Goal: Task Accomplishment & Management: Manage account settings

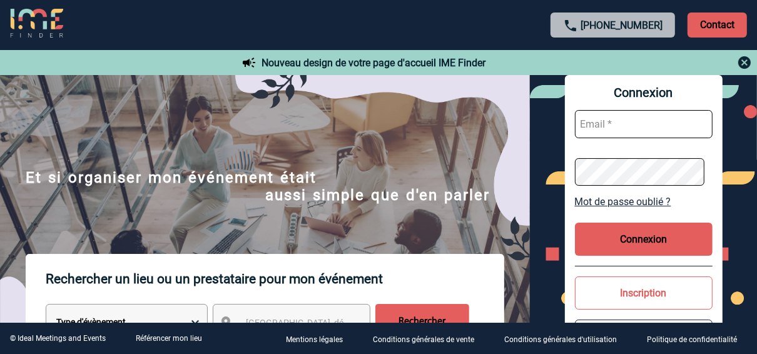
type input "[EMAIL_ADDRESS][DOMAIN_NAME]"
click at [641, 243] on button "Connexion" at bounding box center [644, 239] width 138 height 33
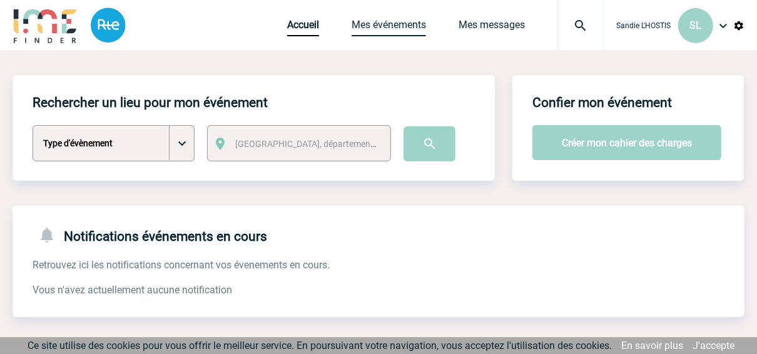
click at [370, 21] on link "Mes événements" at bounding box center [388, 28] width 74 height 18
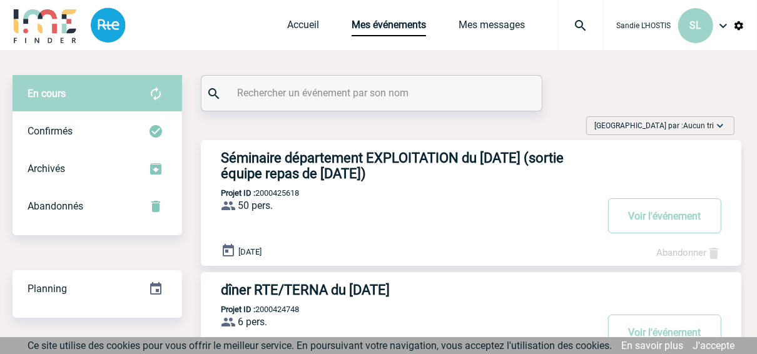
click at [362, 159] on h3 "Séminaire département EXPLOITATION du 09/12/25 (sortie équipe repas de Noël)" at bounding box center [408, 165] width 375 height 31
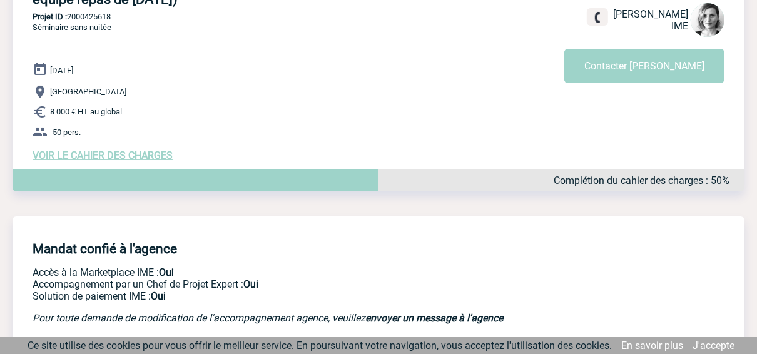
scroll to position [150, 0]
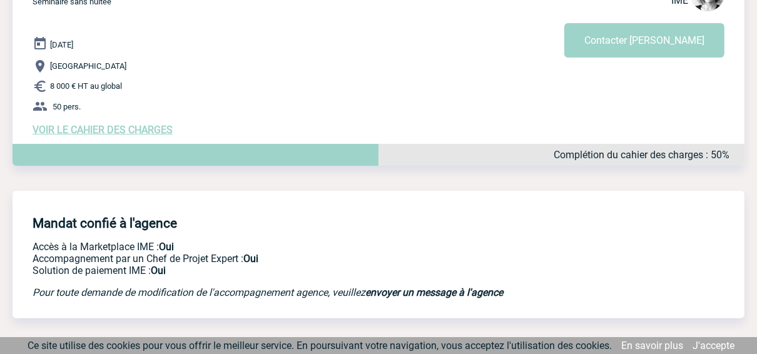
click at [159, 131] on span "VOIR LE CAHIER DES CHARGES" at bounding box center [103, 130] width 140 height 12
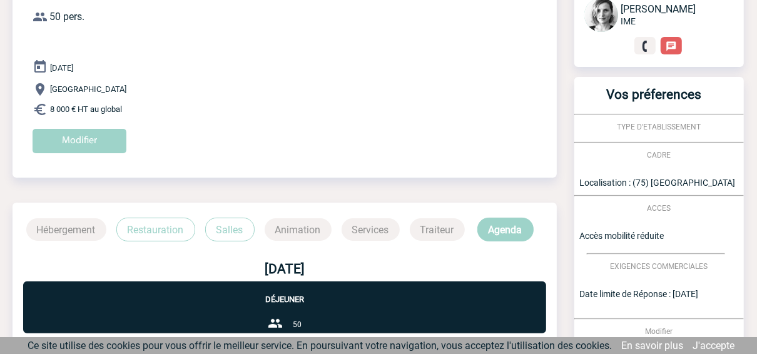
scroll to position [100, 0]
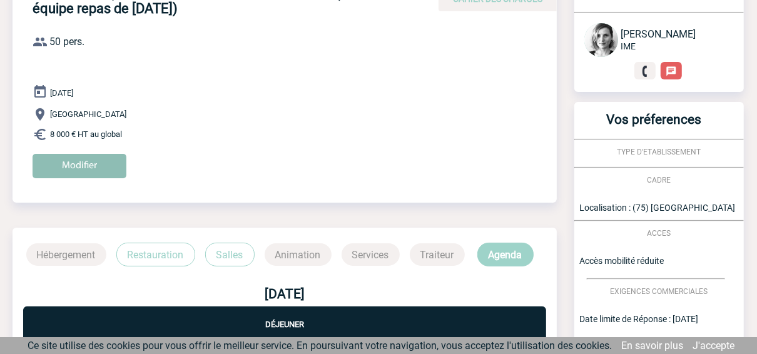
click at [101, 170] on input "Modifier" at bounding box center [80, 166] width 94 height 24
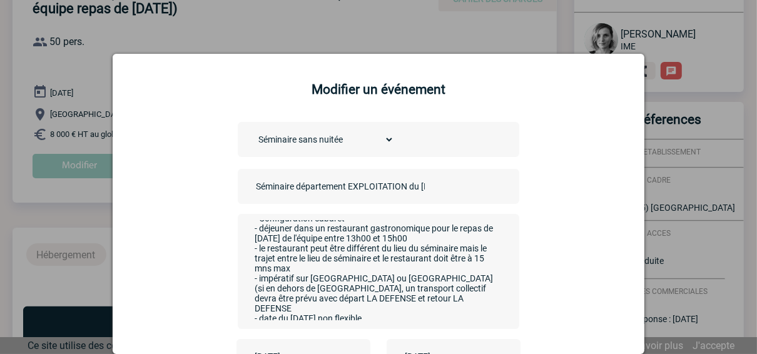
scroll to position [0, 0]
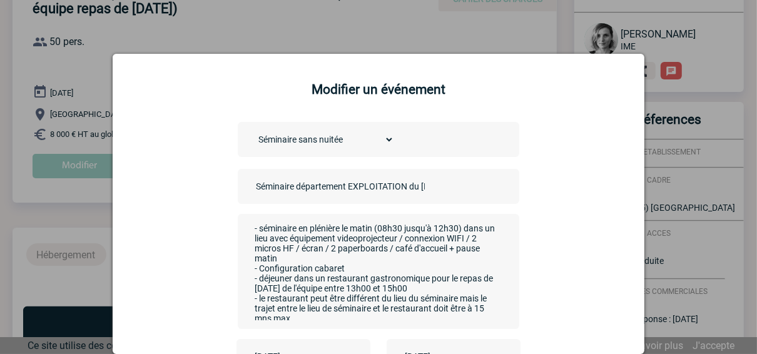
click at [291, 281] on textarea "- séminaire en plénière le matin (08h30 jusqu'à 12h30) dans un lieu avec équipe…" at bounding box center [375, 270] width 247 height 100
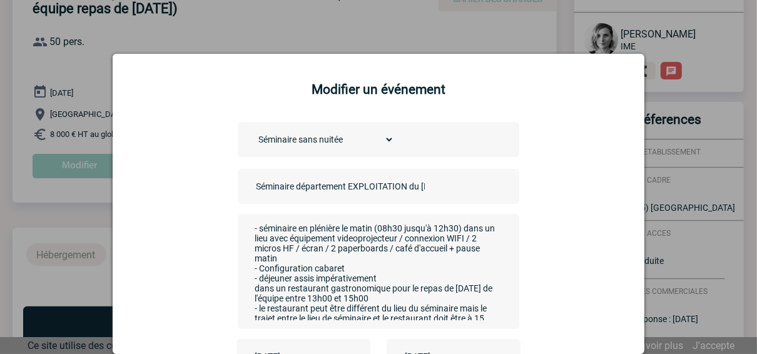
scroll to position [50, 0]
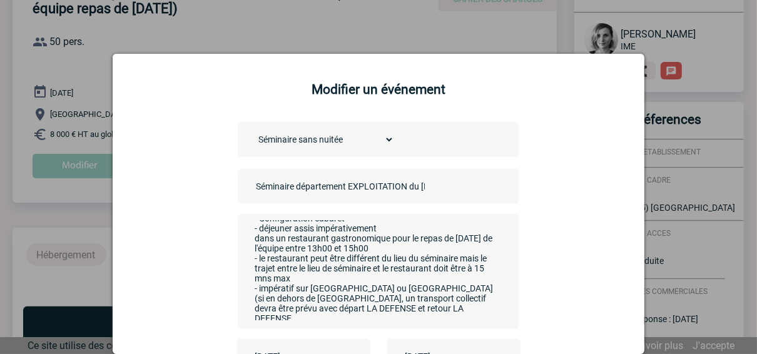
click at [325, 240] on textarea "- séminaire en plénière le matin (08h30 jusqu'à 12h30) dans un lieu avec équipe…" at bounding box center [375, 270] width 247 height 100
click at [387, 242] on textarea "- séminaire en plénière le matin (08h30 jusqu'à 12h30) dans un lieu avec équipe…" at bounding box center [375, 270] width 247 height 100
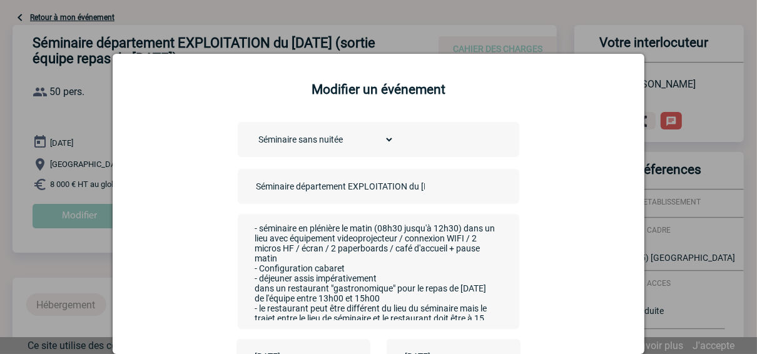
click at [379, 281] on textarea "- séminaire en plénière le matin (08h30 jusqu'à 12h30) dans un lieu avec équipe…" at bounding box center [375, 270] width 247 height 100
click at [439, 291] on textarea "- séminaire en plénière le matin (08h30 jusqu'à 12h30) dans un lieu avec équipe…" at bounding box center [375, 270] width 247 height 100
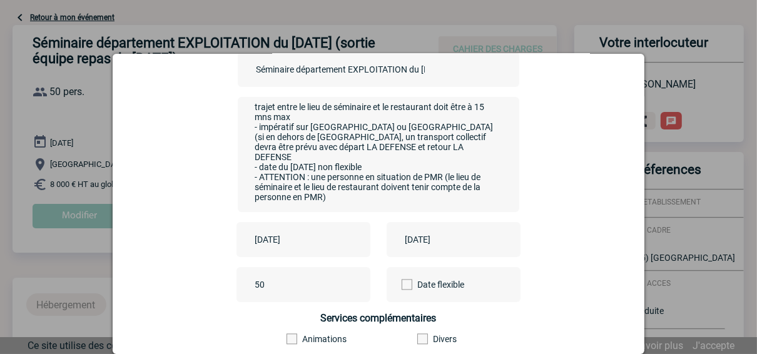
scroll to position [200, 0]
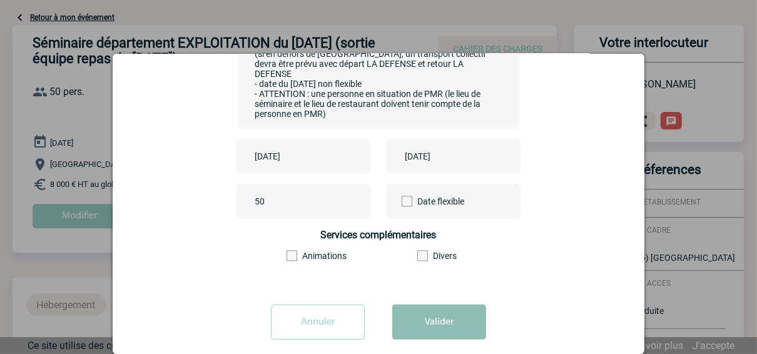
type textarea "- séminaire en plénière le matin (08h30 jusqu'à 12h30) dans un lieu avec équipe…"
click at [437, 328] on button "Valider" at bounding box center [439, 322] width 94 height 35
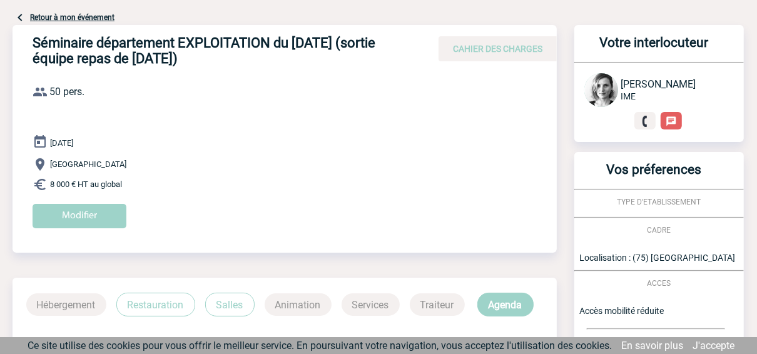
scroll to position [0, 0]
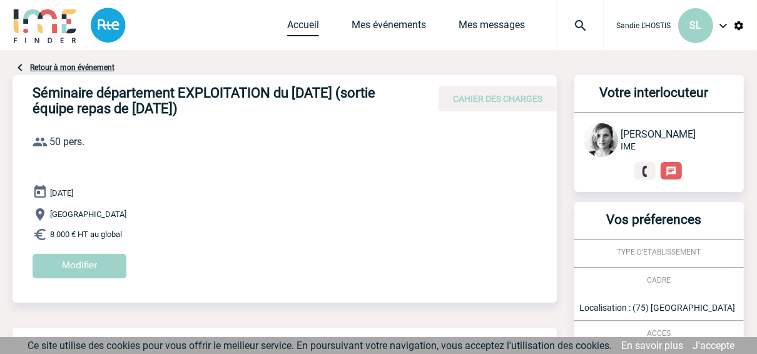
click at [295, 23] on link "Accueil" at bounding box center [303, 28] width 32 height 18
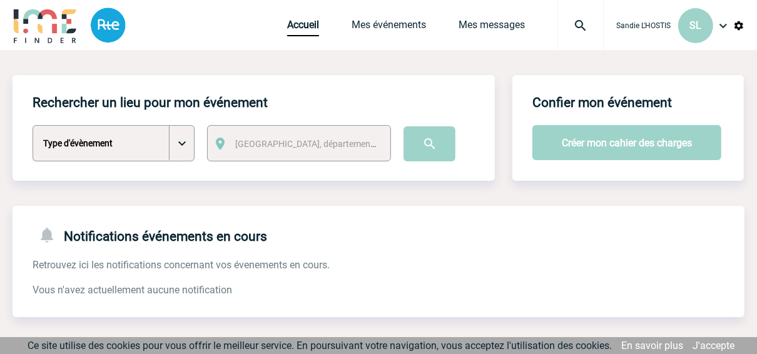
click at [181, 143] on select "Type d'évènement Séminaire avec nuitée Séminaire sans nuitée Repas de groupe Te…" at bounding box center [114, 143] width 162 height 36
select select "3"
click at [33, 125] on select "Type d'évènement Séminaire avec nuitée Séminaire sans nuitée Repas de groupe Te…" at bounding box center [114, 143] width 162 height 36
click at [313, 150] on span "Ville, département, région..." at bounding box center [309, 144] width 159 height 18
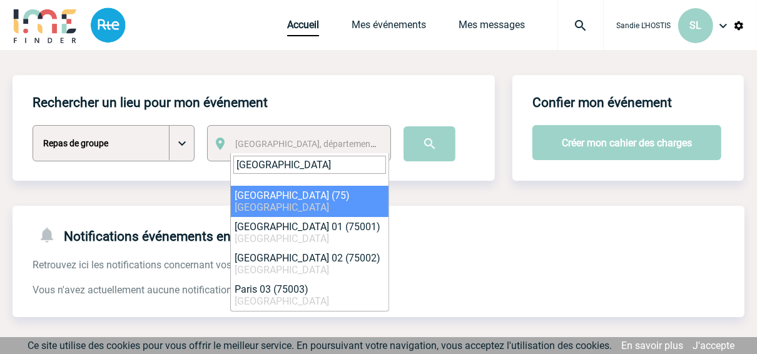
type input "paris"
select select "3"
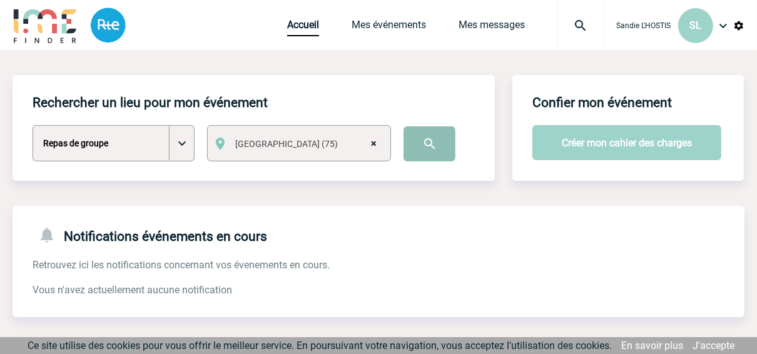
click at [428, 147] on input "image" at bounding box center [429, 143] width 52 height 35
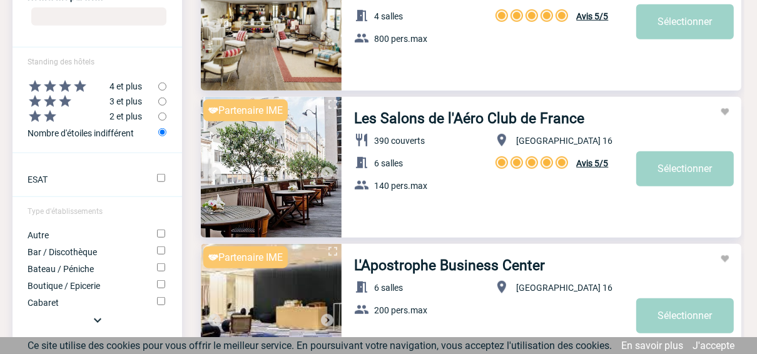
scroll to position [650, 0]
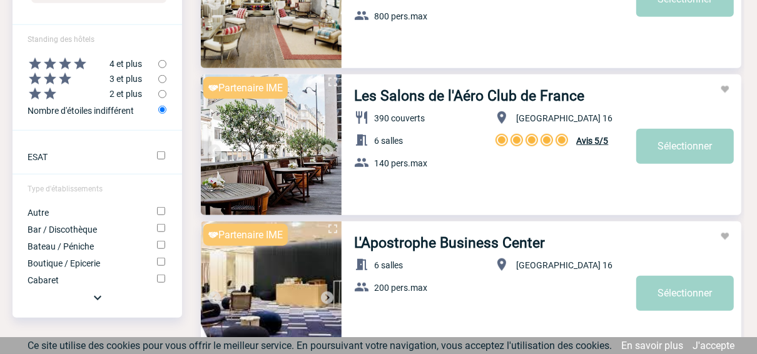
click at [96, 303] on img at bounding box center [97, 297] width 15 height 15
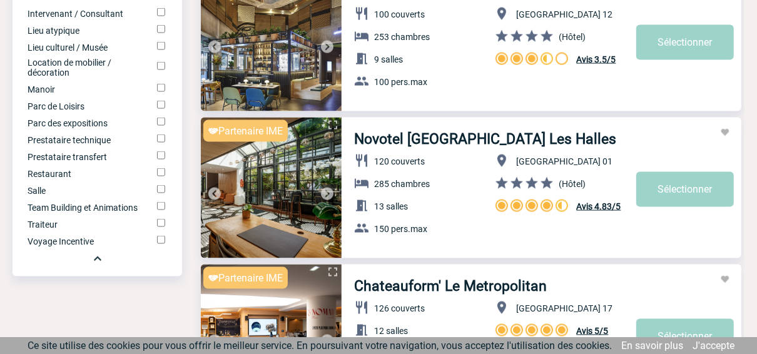
scroll to position [1201, 0]
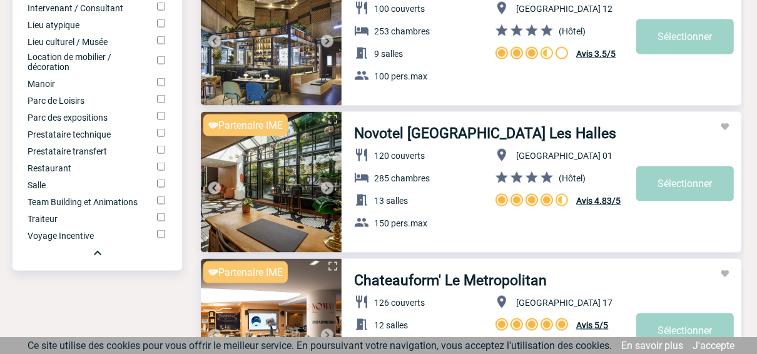
click at [161, 171] on input "Restaurant" at bounding box center [161, 167] width 8 height 8
checkbox input "true"
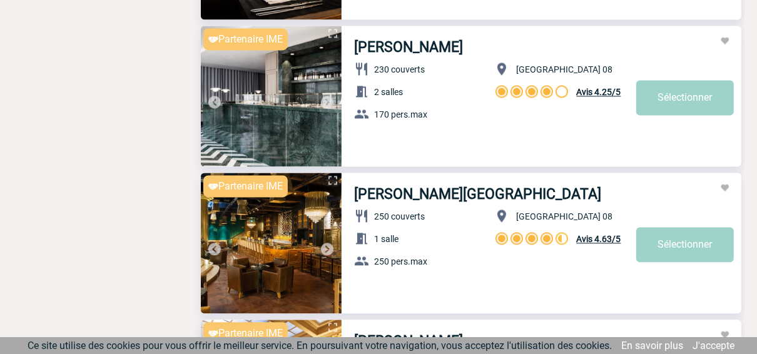
scroll to position [1751, 0]
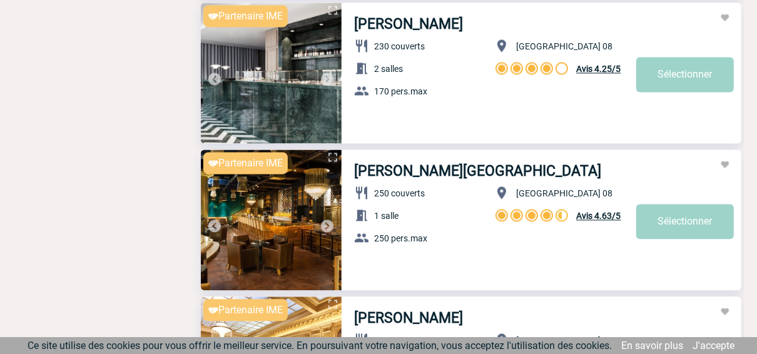
click at [331, 225] on img at bounding box center [327, 225] width 15 height 15
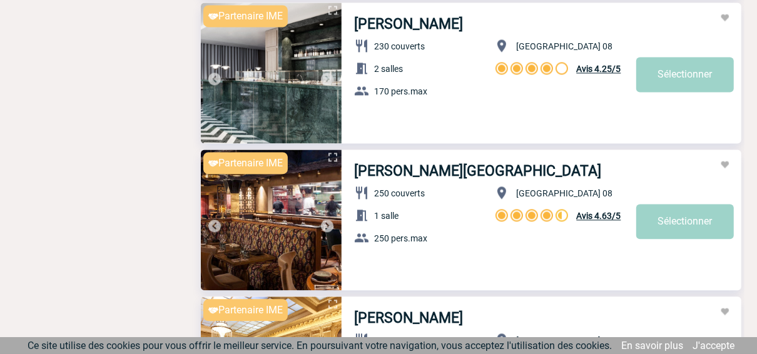
click at [331, 225] on img at bounding box center [327, 225] width 15 height 15
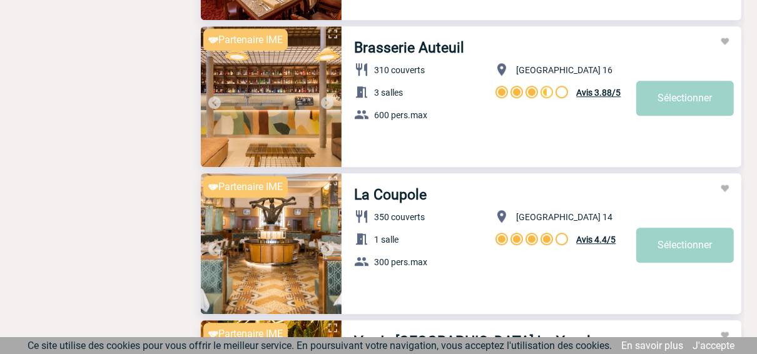
scroll to position [2151, 0]
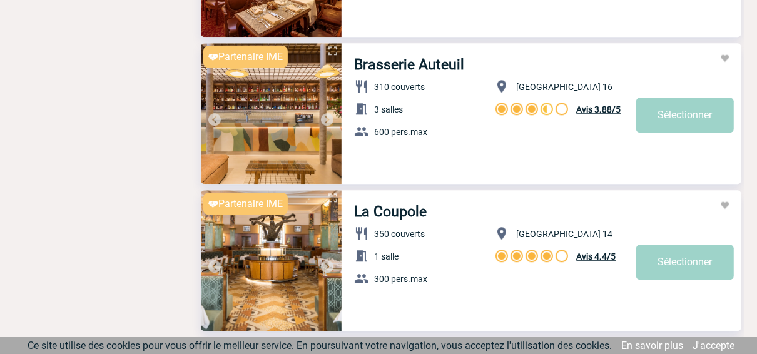
click at [330, 265] on img at bounding box center [327, 266] width 15 height 15
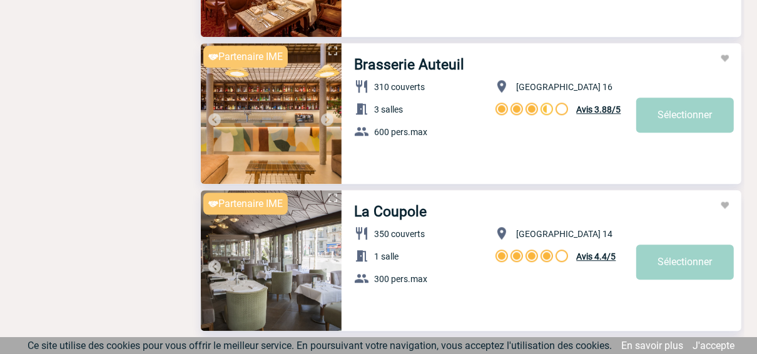
click at [330, 265] on img at bounding box center [327, 266] width 15 height 15
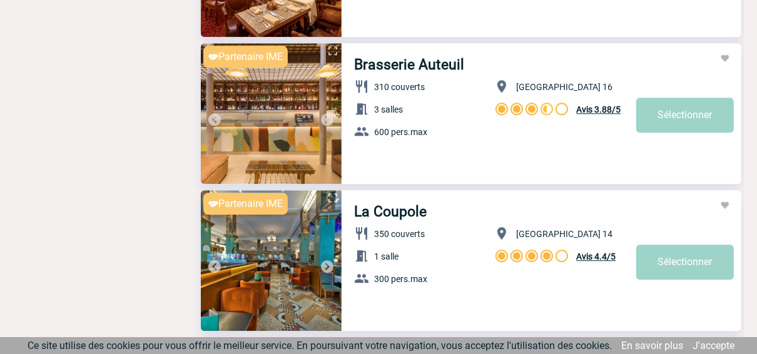
click at [326, 265] on img at bounding box center [327, 266] width 15 height 15
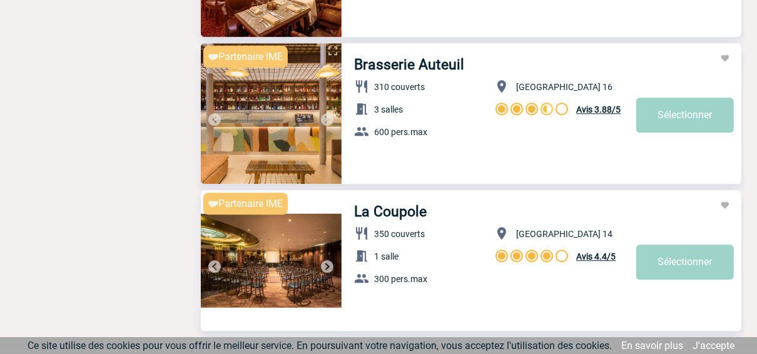
click at [326, 265] on img at bounding box center [327, 266] width 15 height 15
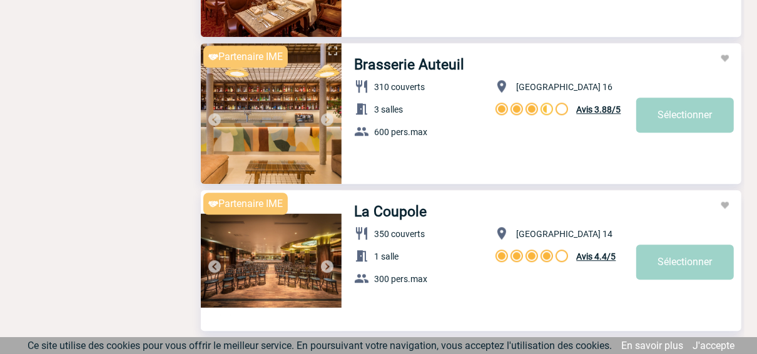
click at [273, 236] on img at bounding box center [271, 260] width 141 height 141
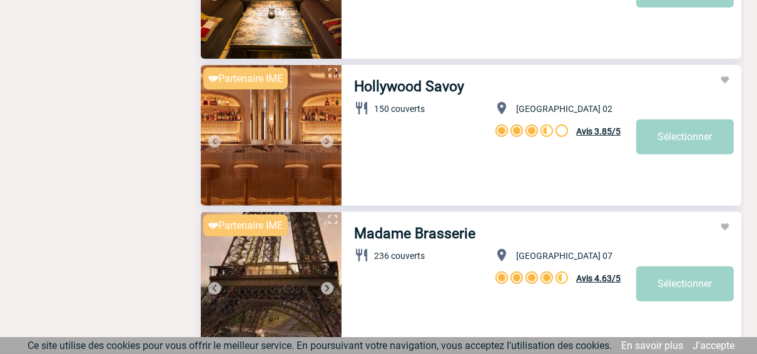
scroll to position [3502, 0]
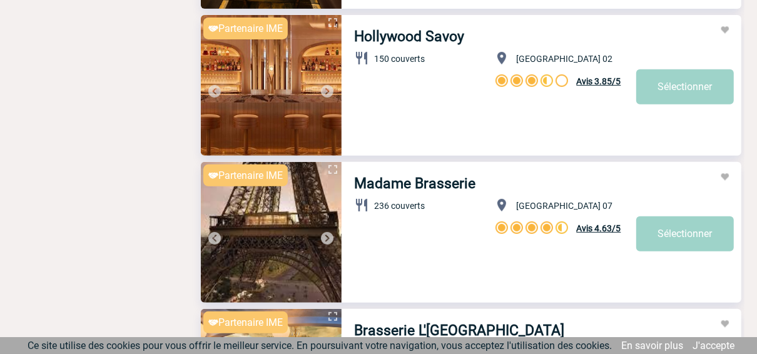
click at [328, 93] on img at bounding box center [327, 91] width 15 height 15
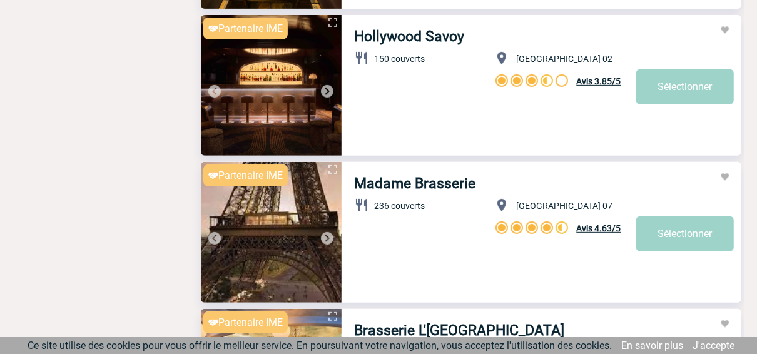
click at [328, 93] on img at bounding box center [327, 91] width 15 height 15
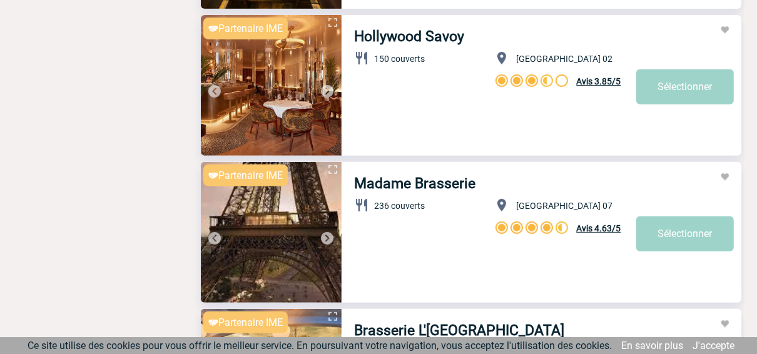
click at [328, 93] on img at bounding box center [327, 91] width 15 height 15
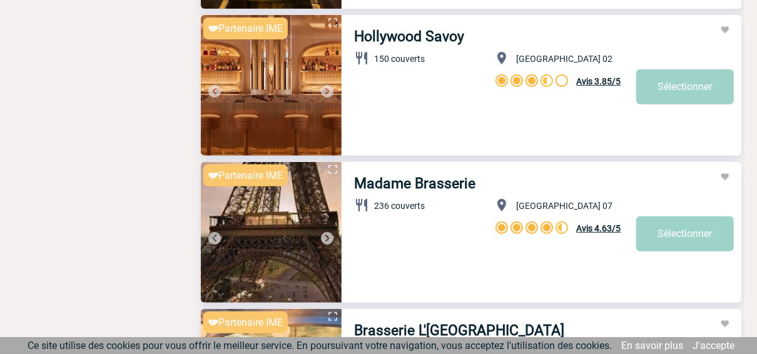
click at [291, 61] on img at bounding box center [271, 85] width 141 height 141
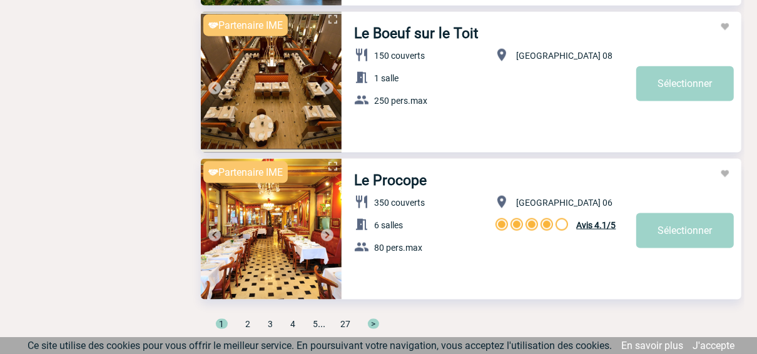
scroll to position [4253, 0]
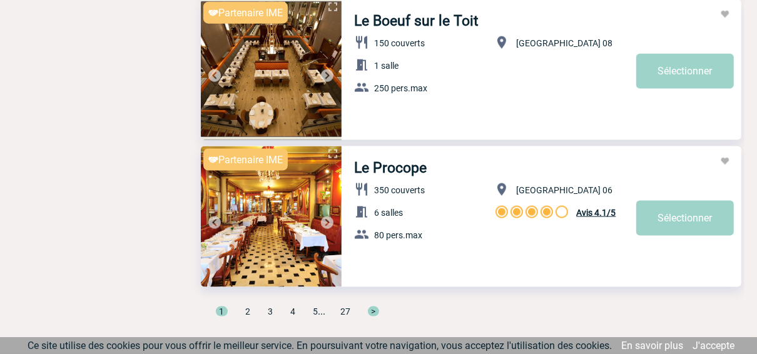
click at [246, 315] on span "2" at bounding box center [247, 311] width 5 height 10
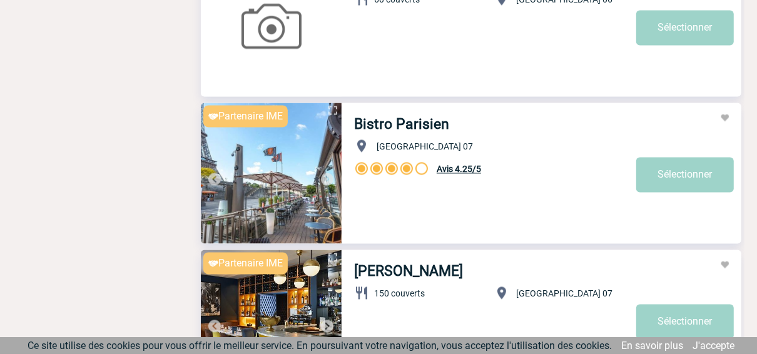
scroll to position [1701, 0]
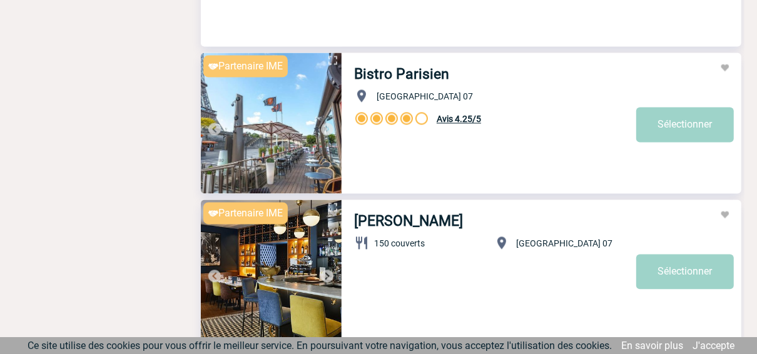
click at [307, 128] on img at bounding box center [271, 123] width 141 height 141
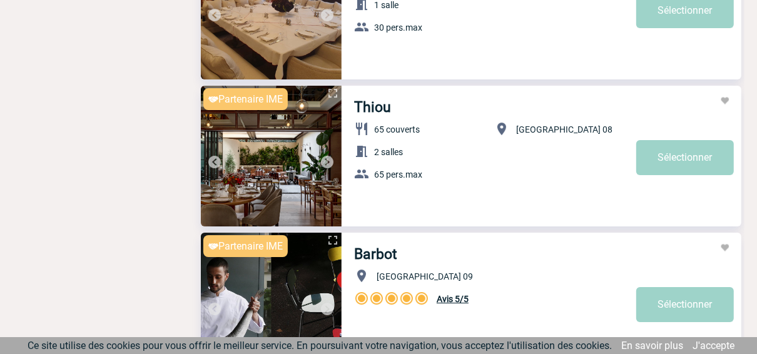
scroll to position [2852, 0]
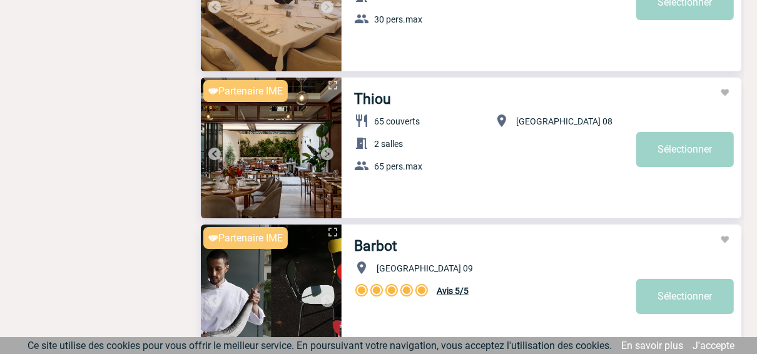
click at [326, 152] on img at bounding box center [327, 153] width 15 height 15
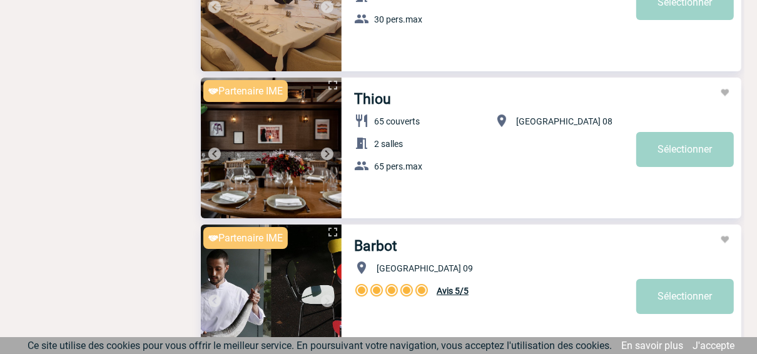
click at [281, 165] on img at bounding box center [271, 148] width 141 height 141
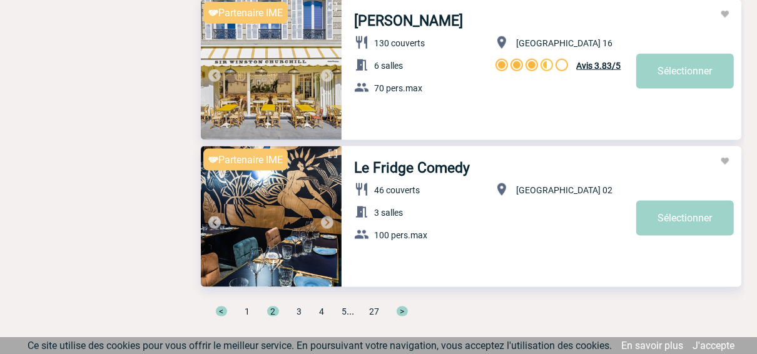
scroll to position [4284, 0]
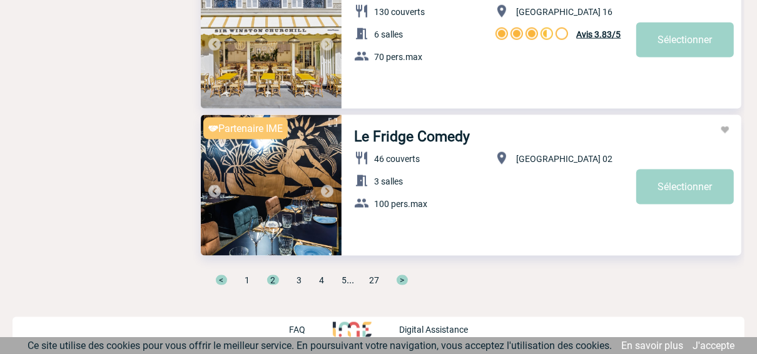
click at [299, 276] on span "3" at bounding box center [298, 280] width 5 height 10
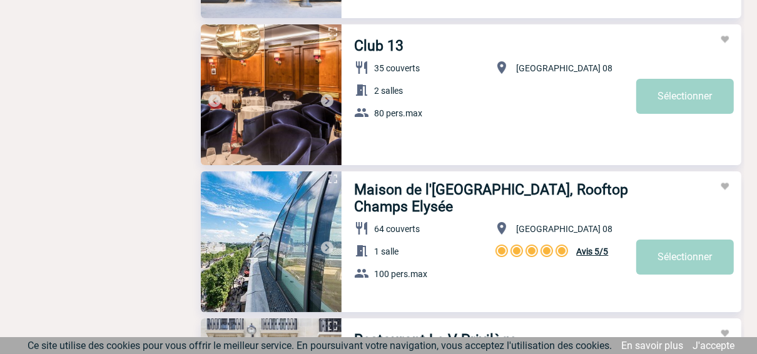
scroll to position [3152, 0]
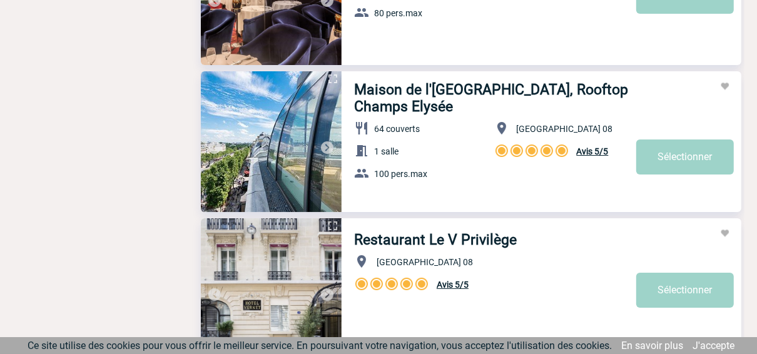
click at [324, 148] on img at bounding box center [327, 147] width 15 height 15
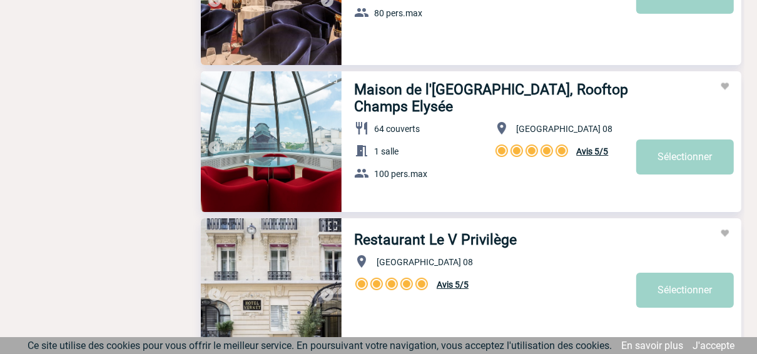
click at [324, 148] on img at bounding box center [327, 147] width 15 height 15
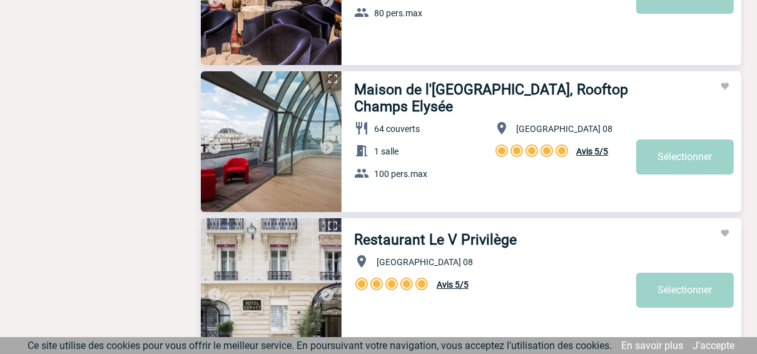
click at [324, 148] on img at bounding box center [327, 147] width 15 height 15
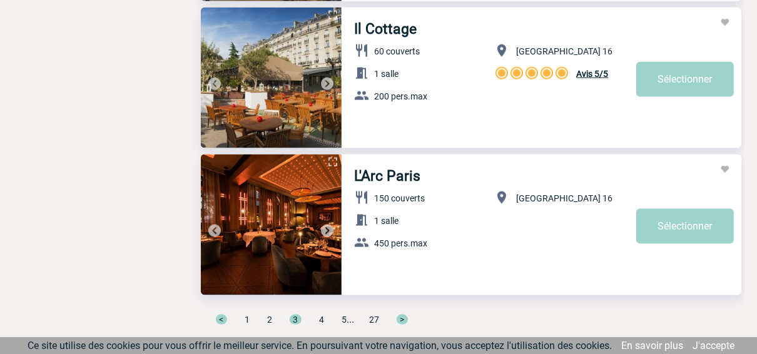
scroll to position [4284, 0]
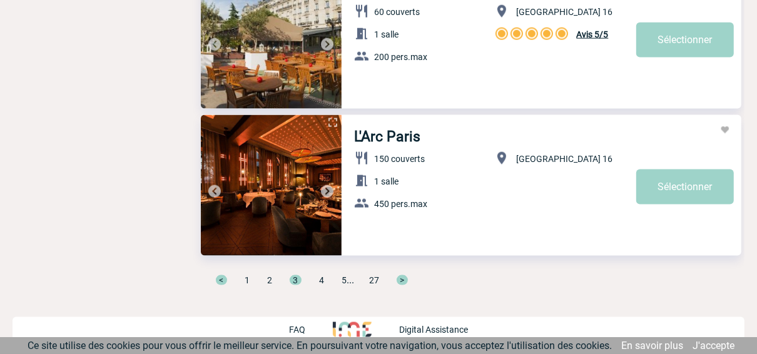
click at [320, 278] on span "4" at bounding box center [321, 280] width 5 height 10
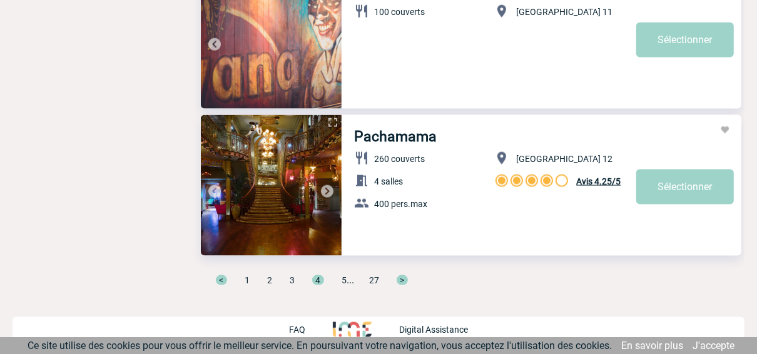
click at [345, 281] on span "5" at bounding box center [343, 280] width 5 height 10
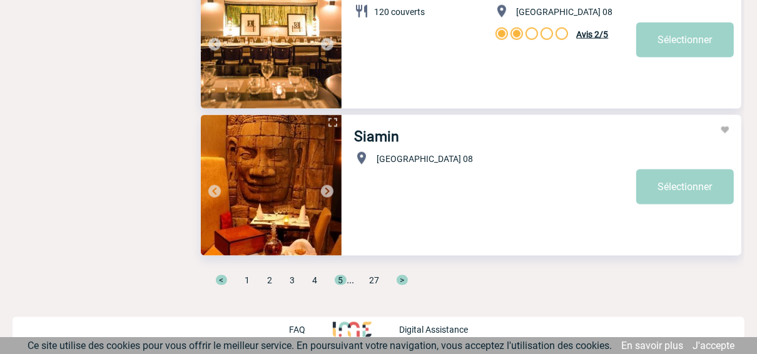
click at [405, 277] on span ">" at bounding box center [402, 280] width 11 height 10
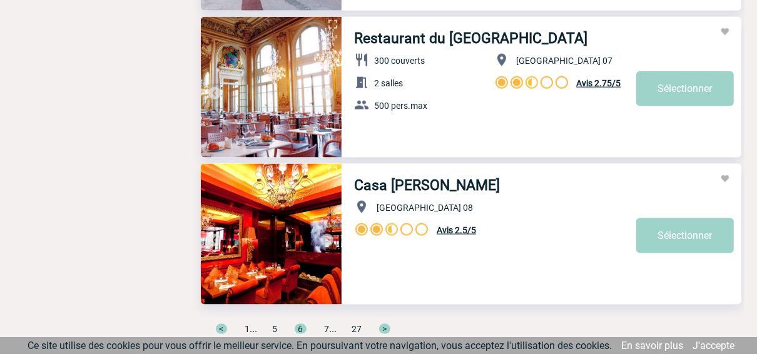
scroll to position [4253, 0]
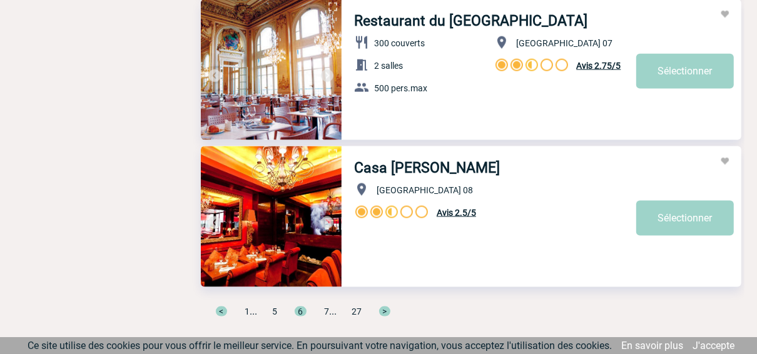
click at [390, 308] on span ">" at bounding box center [384, 311] width 11 height 10
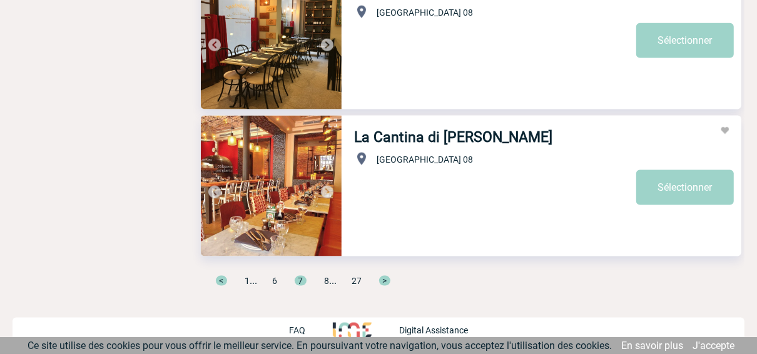
scroll to position [4284, 0]
click at [329, 280] on span "8" at bounding box center [326, 280] width 5 height 10
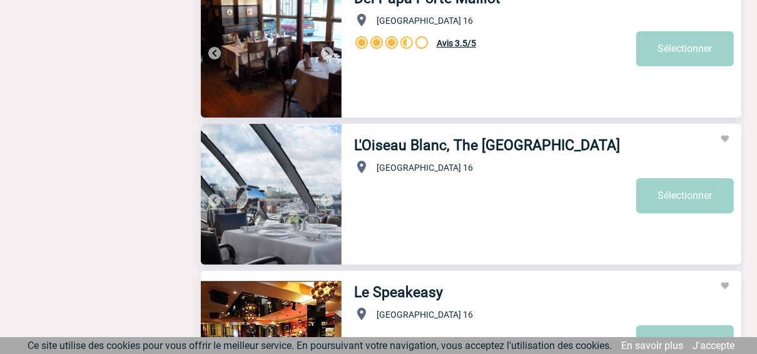
scroll to position [3102, 0]
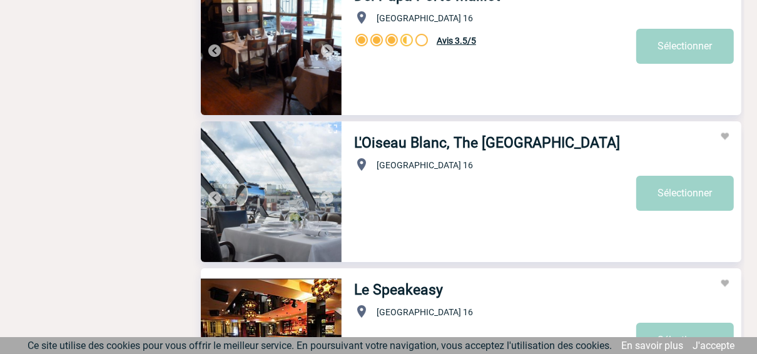
click at [327, 198] on img at bounding box center [327, 197] width 15 height 15
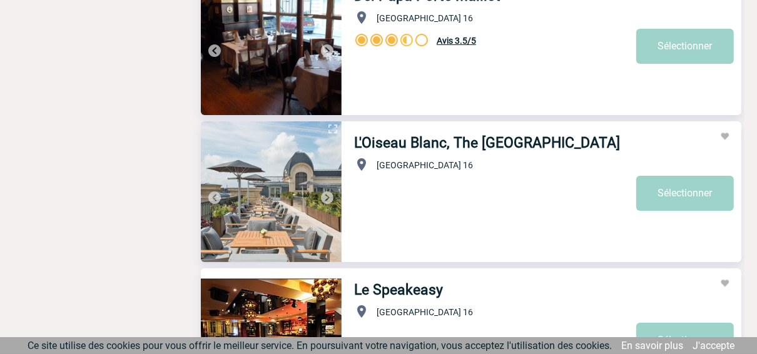
click at [327, 198] on img at bounding box center [327, 197] width 15 height 15
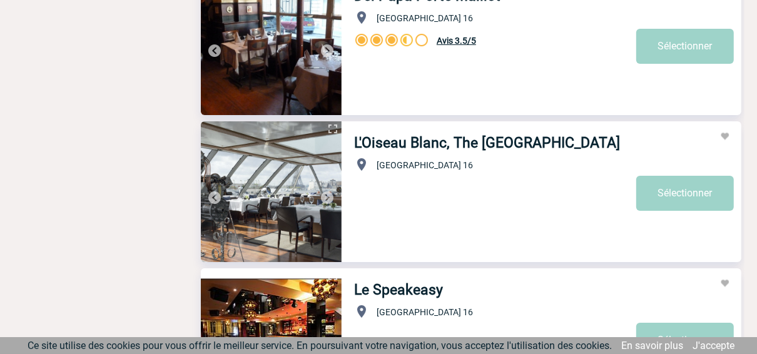
click at [327, 198] on img at bounding box center [327, 197] width 15 height 15
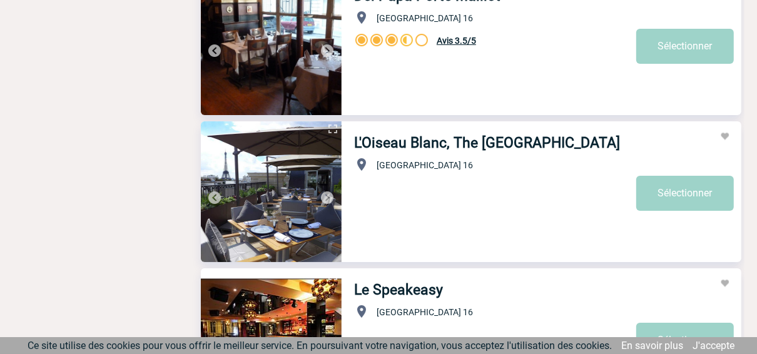
click at [327, 198] on img at bounding box center [327, 197] width 15 height 15
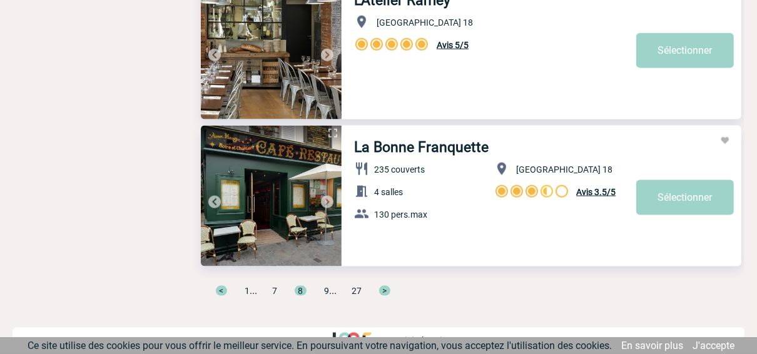
scroll to position [4284, 0]
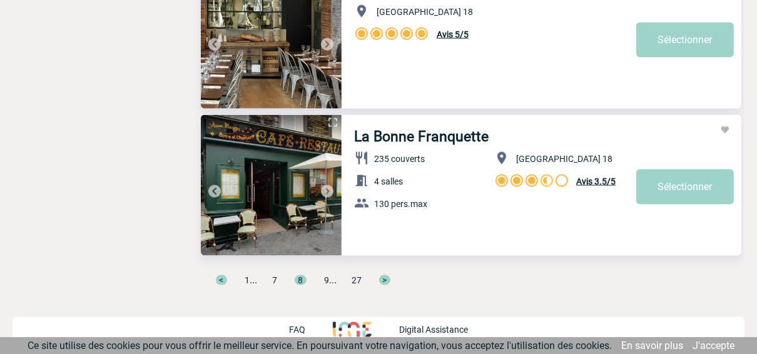
click at [329, 279] on span "9" at bounding box center [326, 280] width 5 height 10
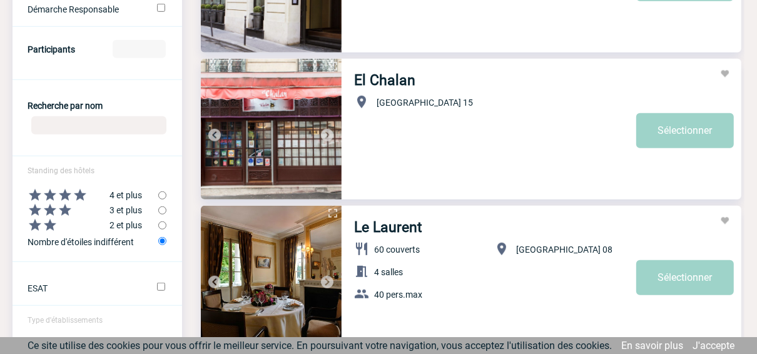
scroll to position [650, 0]
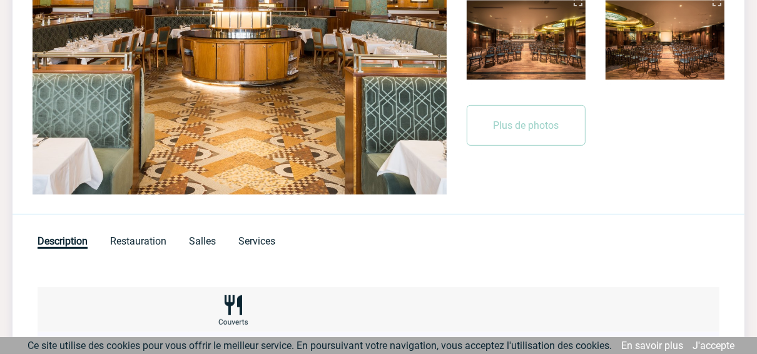
scroll to position [450, 0]
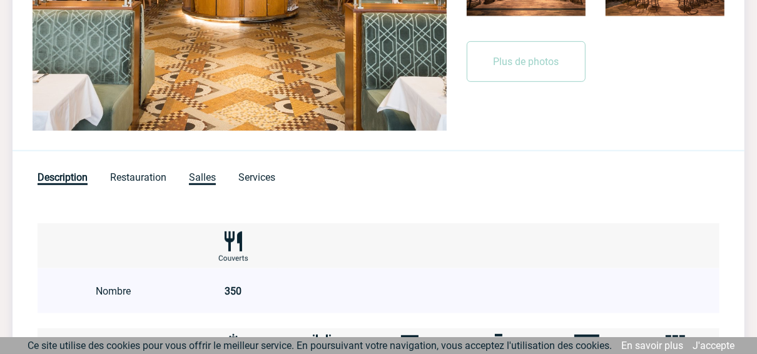
click at [201, 175] on span "Salles" at bounding box center [202, 178] width 27 height 14
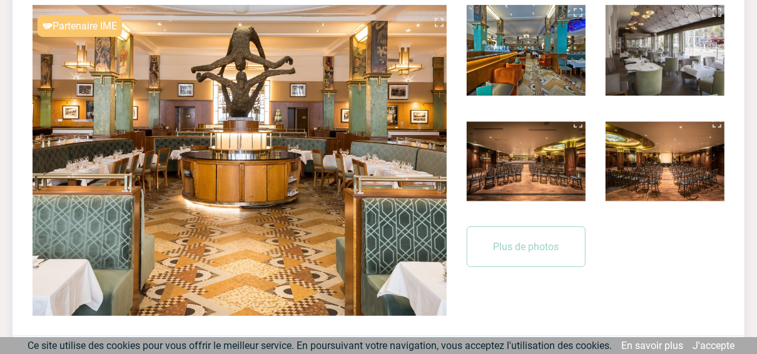
scroll to position [250, 0]
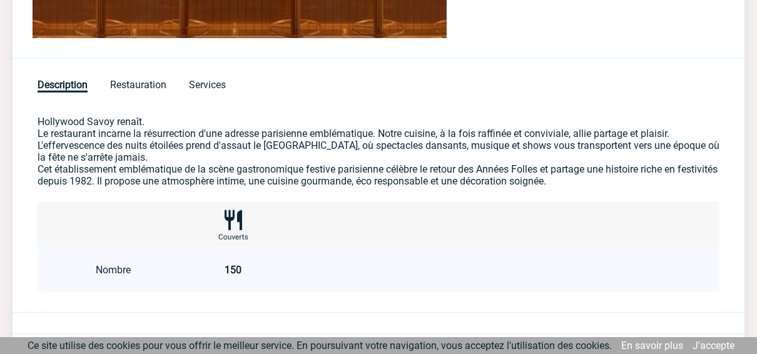
scroll to position [500, 0]
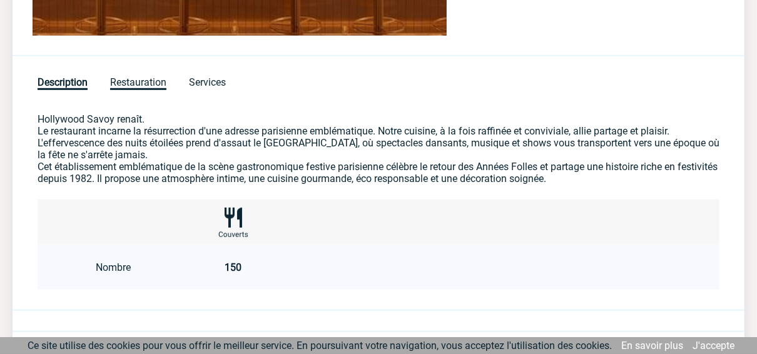
click at [137, 83] on span "Restauration" at bounding box center [138, 83] width 56 height 14
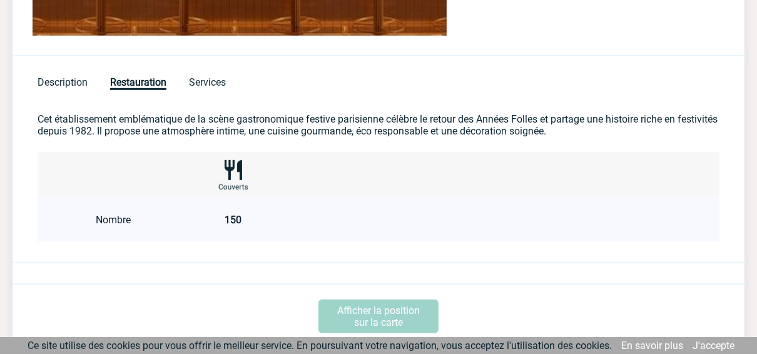
click at [216, 72] on div "Description Restauration Services" at bounding box center [379, 74] width 732 height 37
click at [218, 83] on span "Services" at bounding box center [207, 83] width 37 height 14
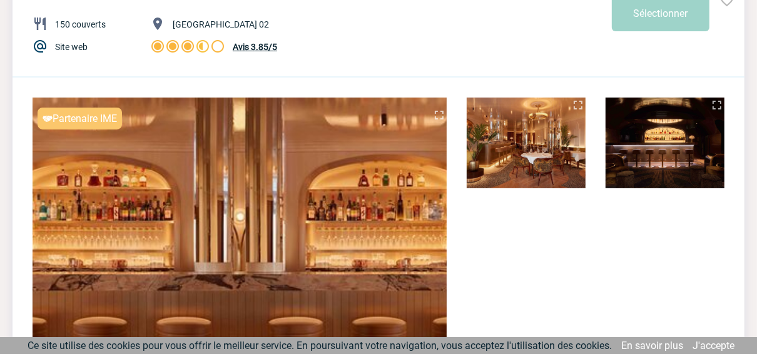
scroll to position [100, 0]
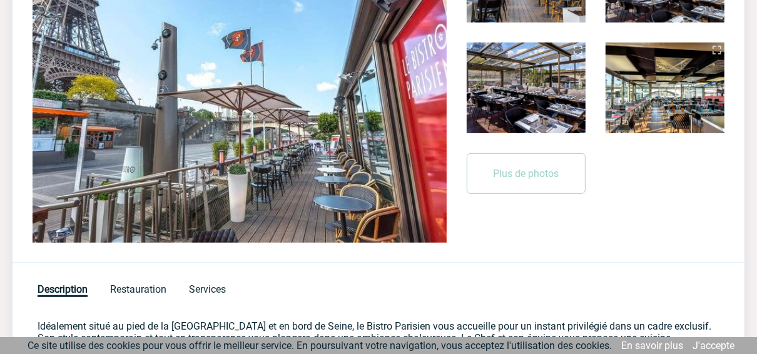
scroll to position [300, 0]
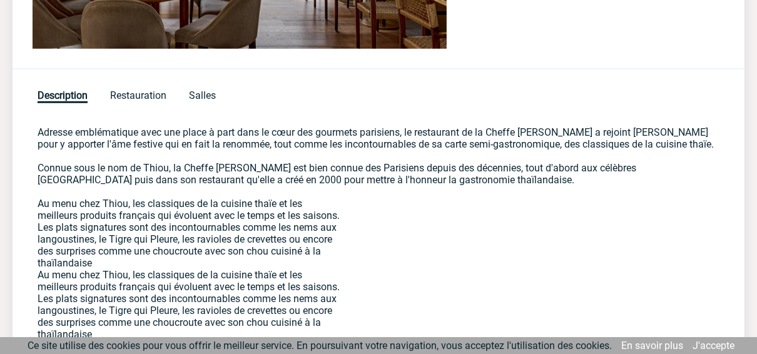
scroll to position [550, 0]
